Goal: Information Seeking & Learning: Learn about a topic

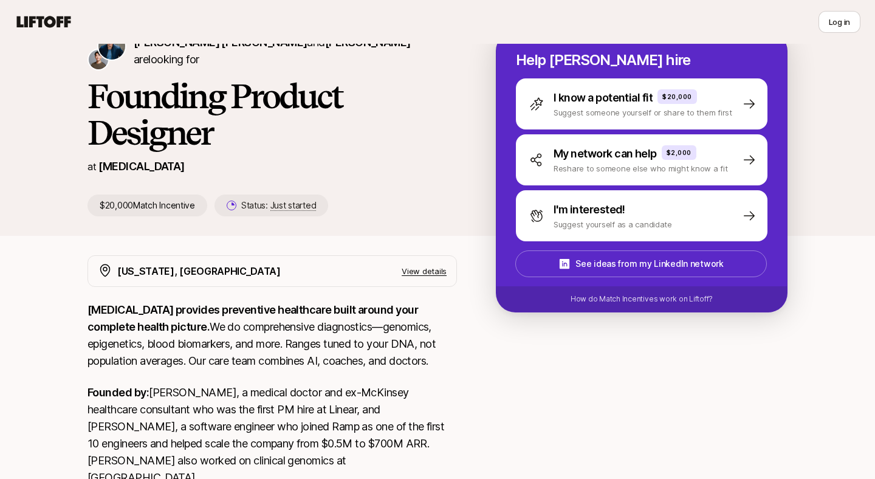
scroll to position [151, 0]
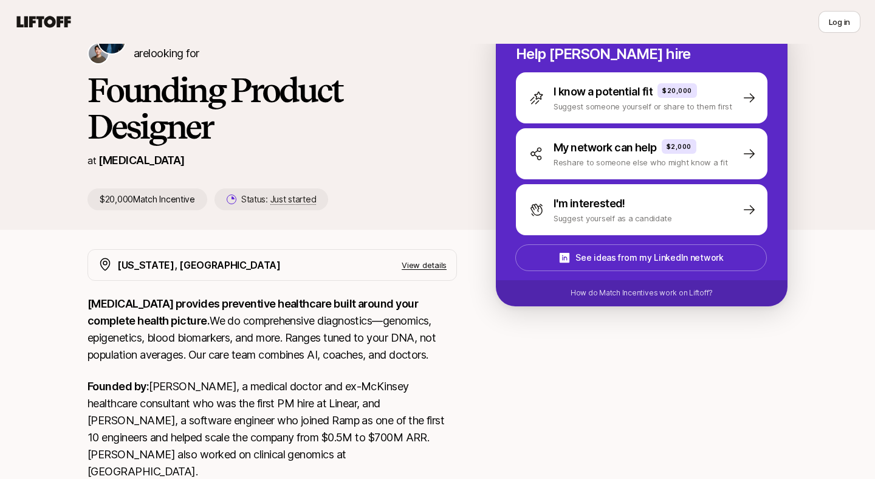
click at [439, 265] on p "View details" at bounding box center [424, 265] width 45 height 12
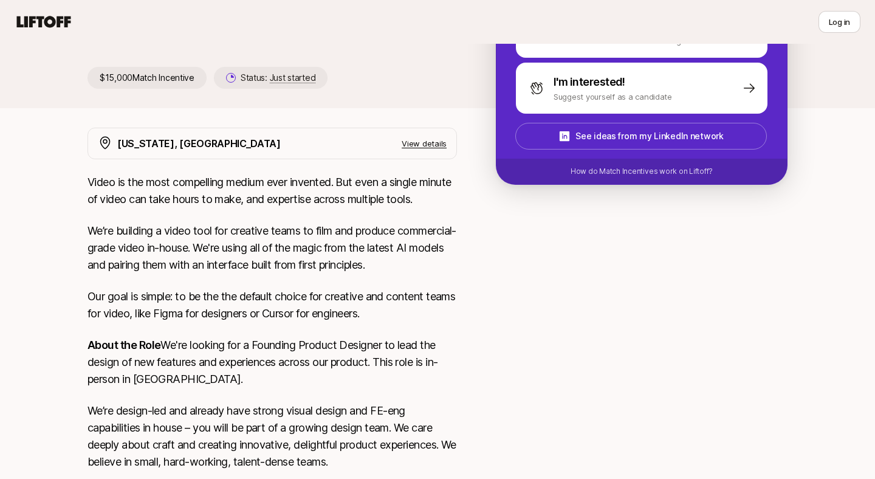
scroll to position [367, 0]
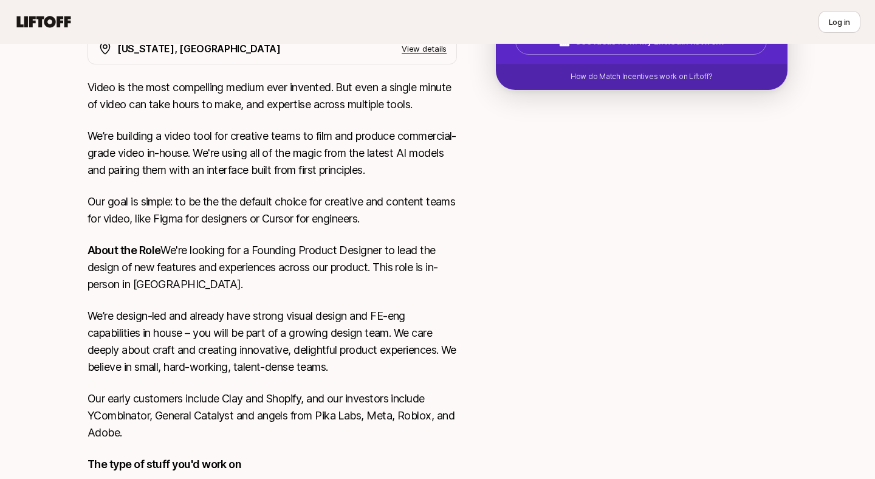
click at [422, 50] on p "View details" at bounding box center [424, 49] width 45 height 12
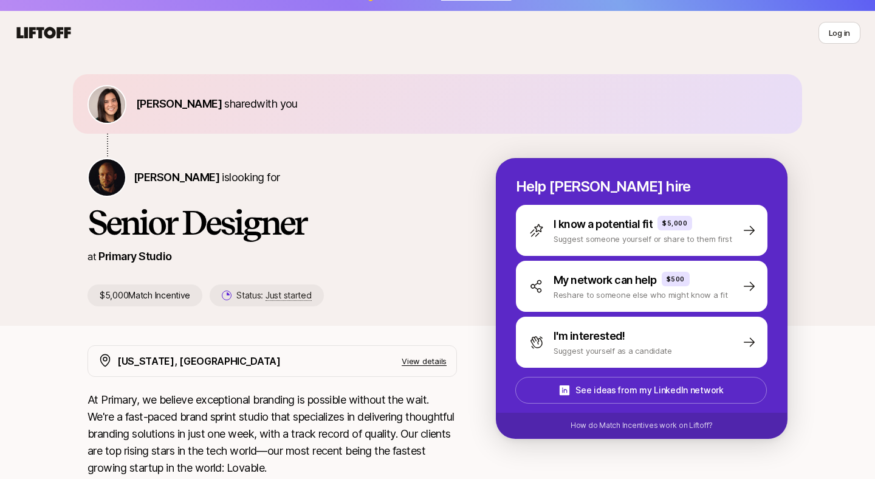
scroll to position [354, 0]
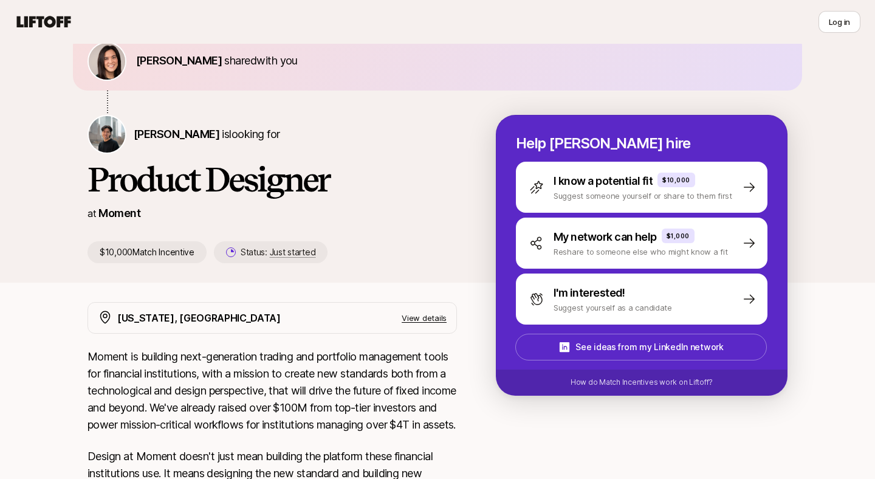
scroll to position [66, 0]
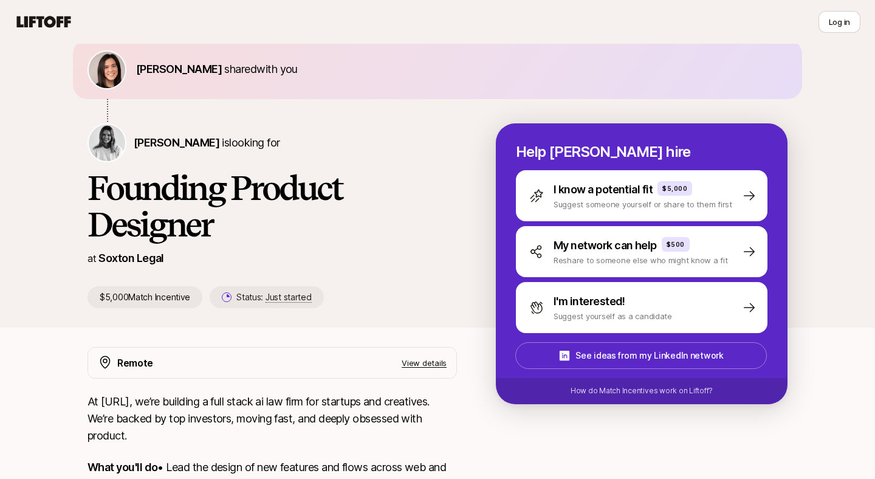
scroll to position [104, 0]
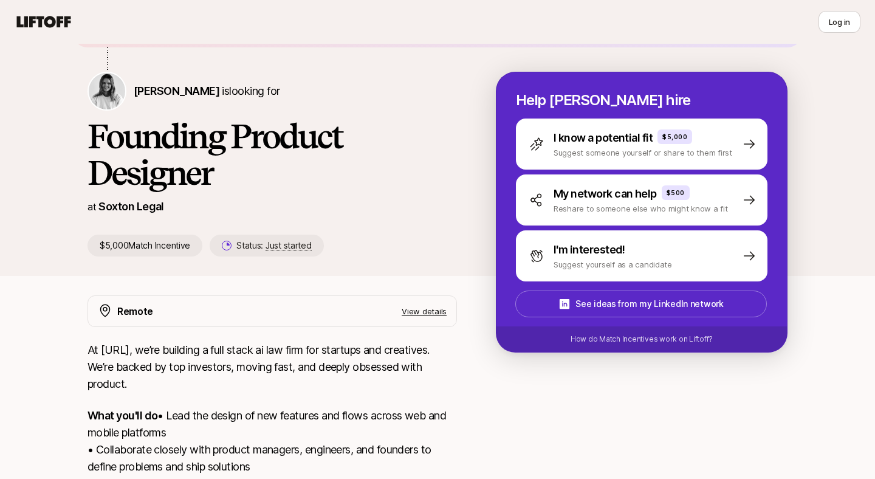
click at [436, 320] on div "Remote View details" at bounding box center [271, 311] width 369 height 32
click at [428, 307] on p "View details" at bounding box center [424, 311] width 45 height 12
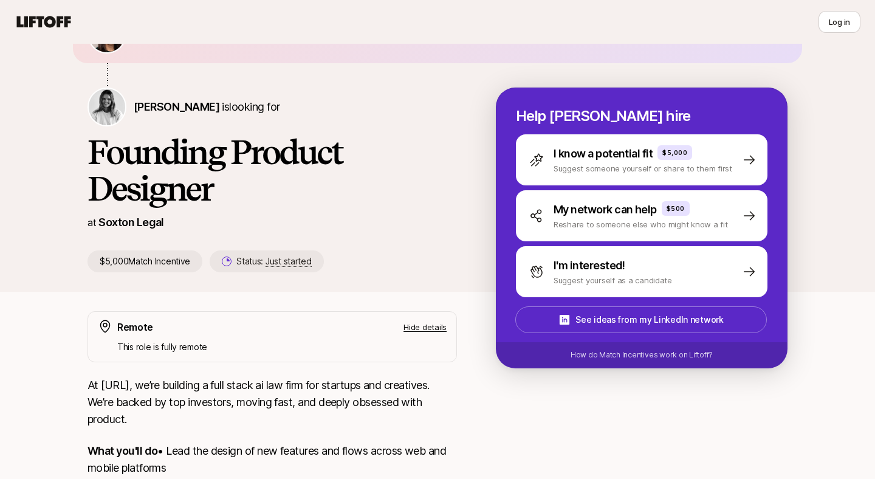
scroll to position [0, 0]
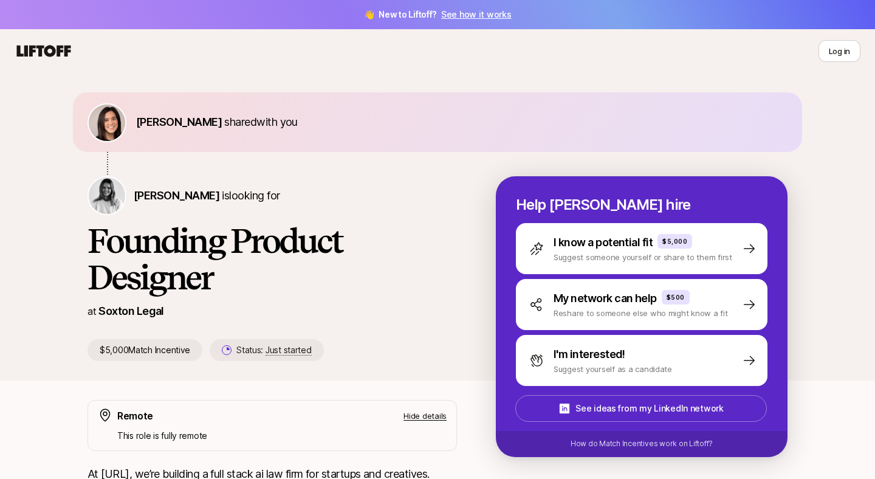
click at [125, 313] on p "Soxton Legal" at bounding box center [131, 311] width 66 height 17
